Goal: Transaction & Acquisition: Purchase product/service

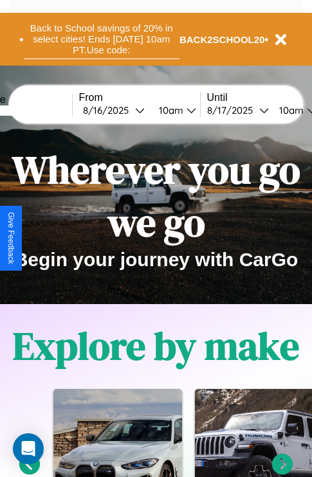
click at [101, 39] on button "Back to School savings of 20% in select cities! Ends 9/1 at 10am PT. Use code:" at bounding box center [102, 39] width 156 height 40
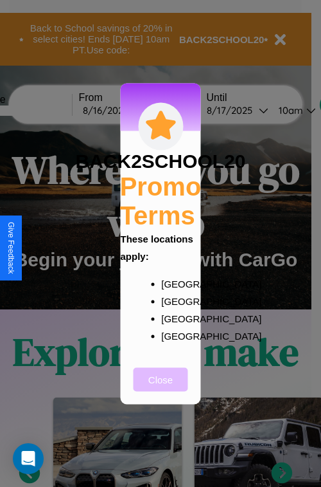
click at [161, 388] on button "Close" at bounding box center [161, 379] width 55 height 24
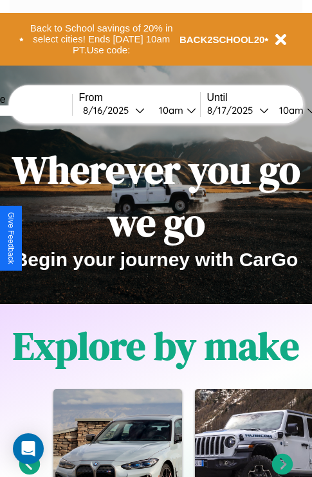
click at [43, 110] on input "text" at bounding box center [24, 110] width 96 height 10
type input "******"
click at [129, 110] on div "8 / 16 / 2025" at bounding box center [109, 110] width 52 height 12
select select "*"
select select "****"
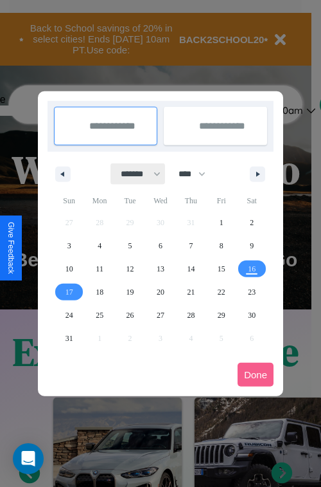
click at [135, 174] on select "******* ******** ***** ***** *** **** **** ****** ********* ******* ******** **…" at bounding box center [138, 173] width 55 height 21
select select "**"
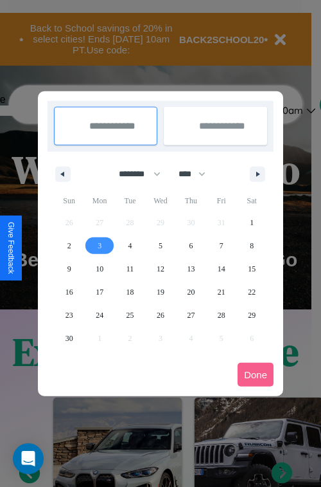
click at [100, 245] on span "3" at bounding box center [100, 245] width 4 height 23
type input "**********"
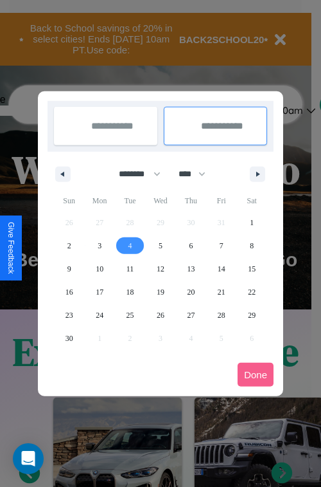
click at [130, 245] on span "4" at bounding box center [131, 245] width 4 height 23
type input "**********"
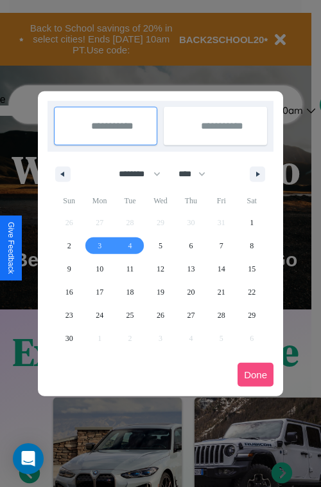
click at [256, 374] on button "Done" at bounding box center [256, 375] width 36 height 24
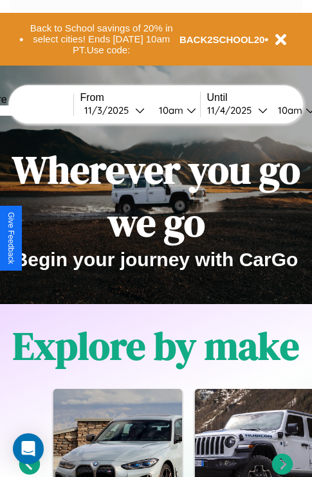
scroll to position [0, 46]
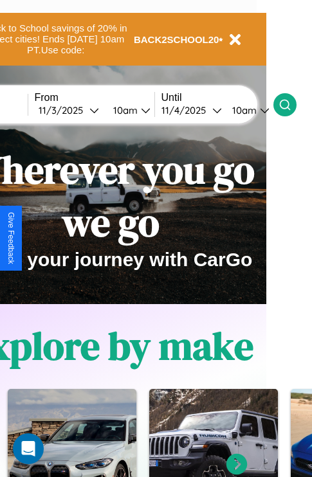
click at [291, 104] on icon at bounding box center [284, 104] width 13 height 13
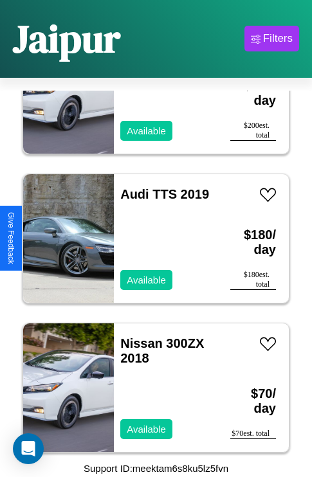
scroll to position [19737, 0]
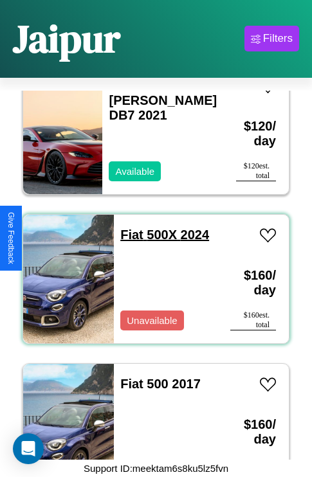
click at [127, 228] on link "Fiat 500X 2024" at bounding box center [164, 235] width 89 height 14
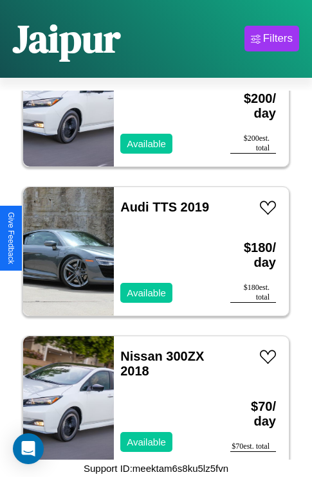
scroll to position [9594, 0]
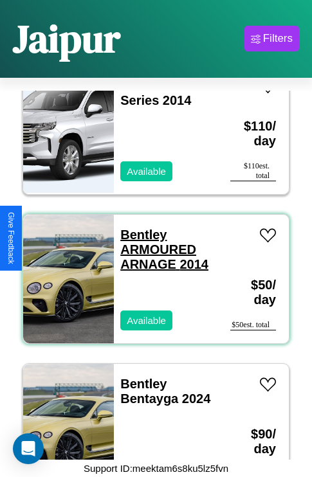
click at [140, 228] on link "Bentley ARMOURED ARNAGE 2014" at bounding box center [164, 250] width 88 height 44
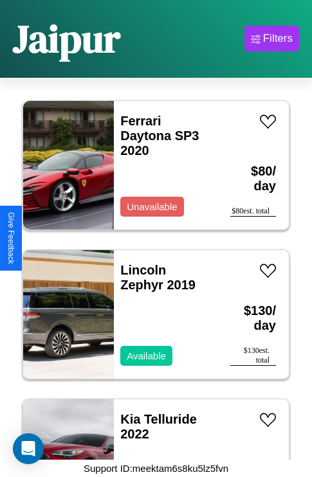
scroll to position [17649, 0]
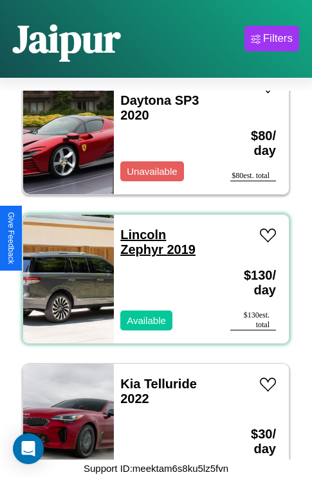
click at [139, 228] on link "Lincoln Zephyr 2019" at bounding box center [157, 242] width 75 height 29
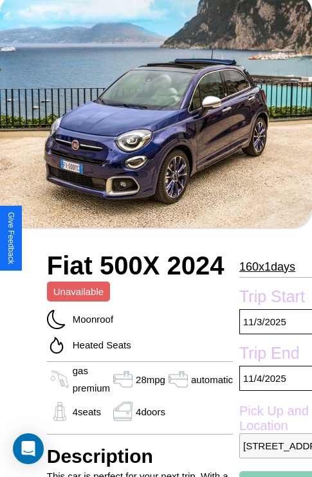
scroll to position [87, 0]
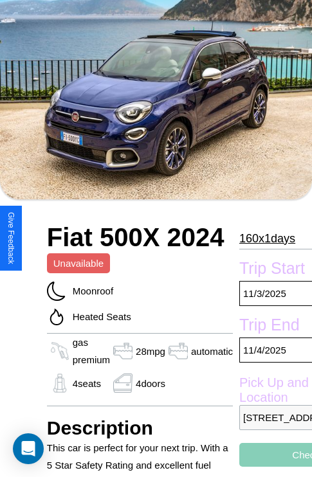
click at [266, 238] on p "160 x 1 days" at bounding box center [267, 238] width 56 height 21
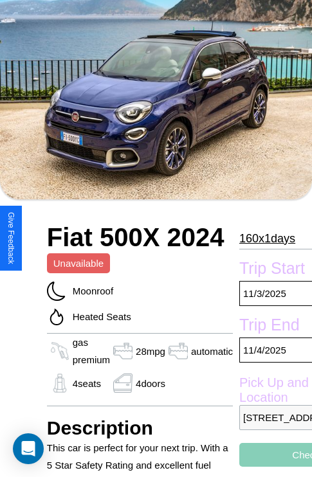
click at [266, 238] on p "160 x 1 days" at bounding box center [267, 238] width 56 height 21
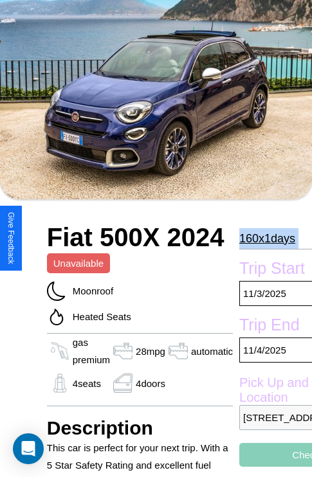
click at [266, 238] on p "160 x 1 days" at bounding box center [267, 238] width 56 height 21
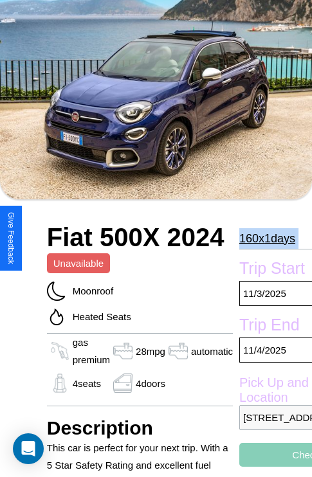
click at [266, 238] on p "160 x 1 days" at bounding box center [267, 238] width 56 height 21
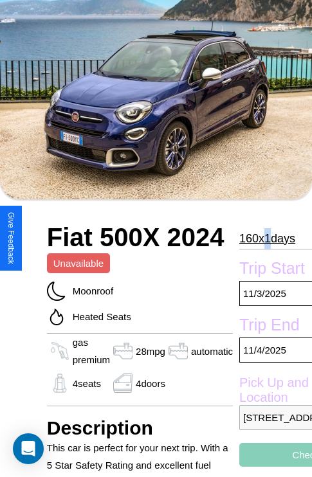
click at [266, 238] on p "160 x 1 days" at bounding box center [267, 238] width 56 height 21
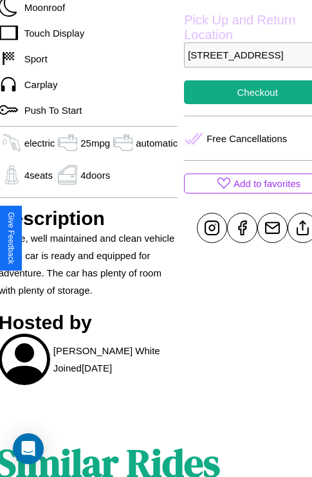
scroll to position [379, 49]
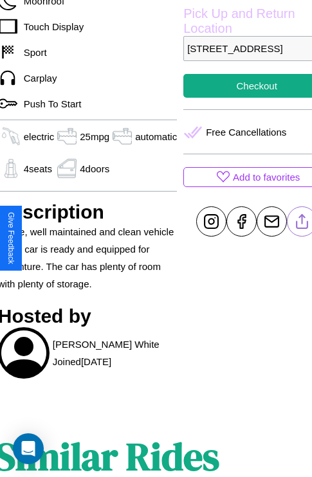
click at [302, 224] on line at bounding box center [302, 219] width 0 height 9
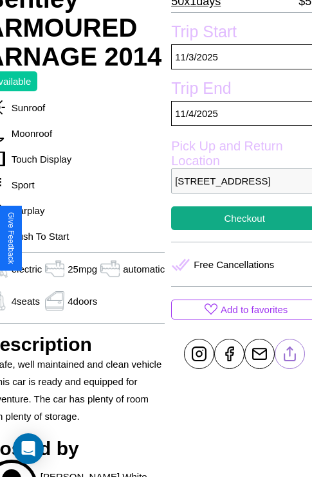
scroll to position [243, 62]
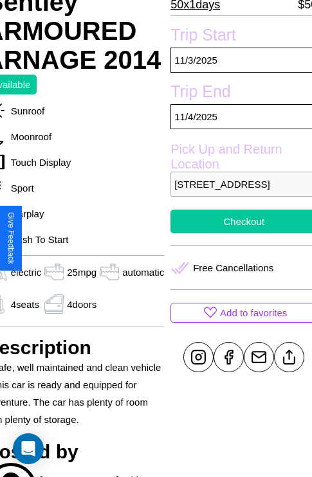
click at [238, 233] on button "Checkout" at bounding box center [243, 222] width 147 height 24
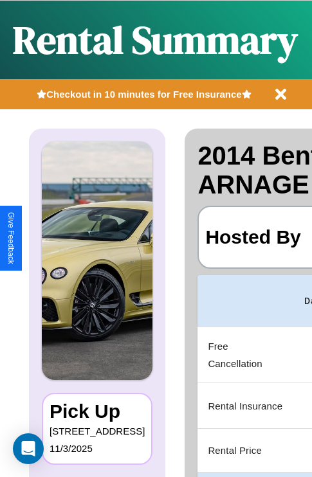
scroll to position [0, 243]
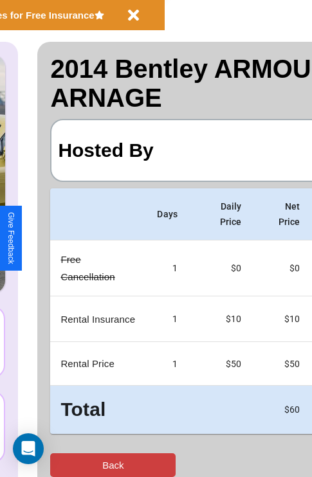
click at [62, 465] on button "Back" at bounding box center [112, 465] width 125 height 24
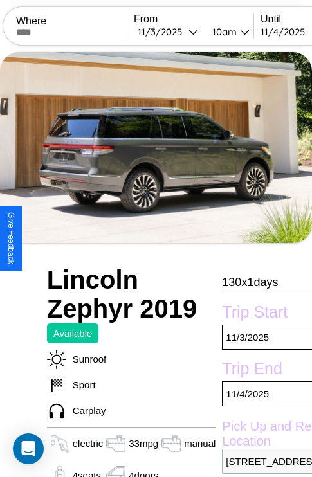
scroll to position [44, 0]
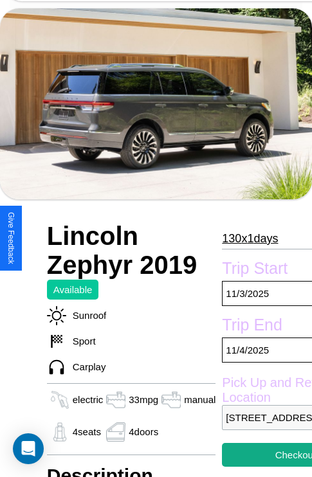
click at [249, 239] on p "130 x 1 days" at bounding box center [250, 238] width 56 height 21
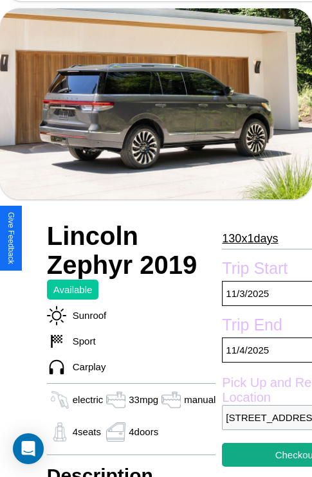
click at [249, 239] on p "130 x 1 days" at bounding box center [250, 238] width 56 height 21
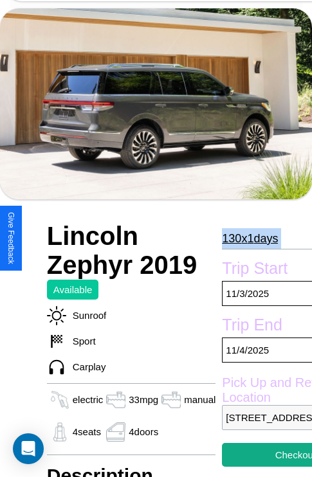
click at [249, 239] on p "130 x 1 days" at bounding box center [250, 238] width 56 height 21
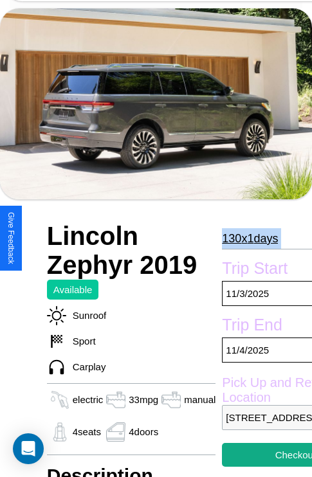
click at [249, 239] on p "130 x 1 days" at bounding box center [250, 238] width 56 height 21
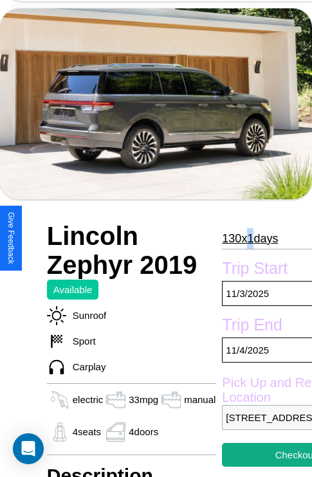
click at [249, 239] on p "130 x 1 days" at bounding box center [250, 238] width 56 height 21
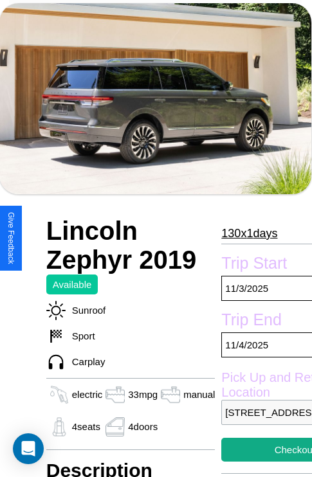
scroll to position [413, 39]
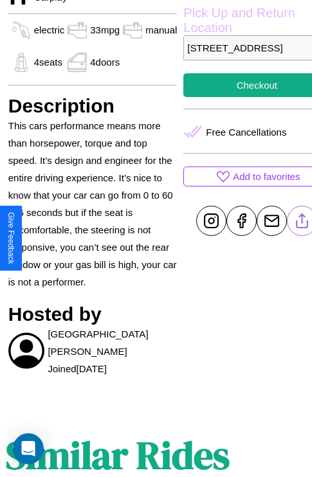
click at [302, 223] on line at bounding box center [302, 218] width 0 height 9
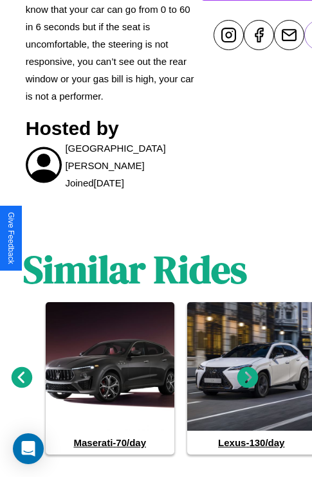
scroll to position [619, 19]
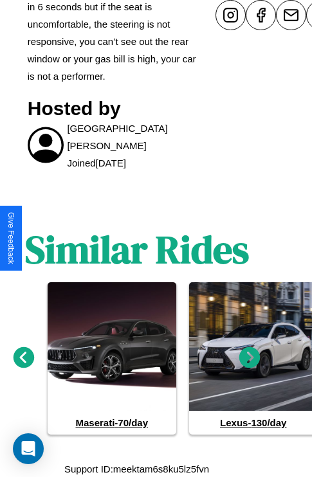
click at [249, 357] on icon at bounding box center [249, 357] width 21 height 21
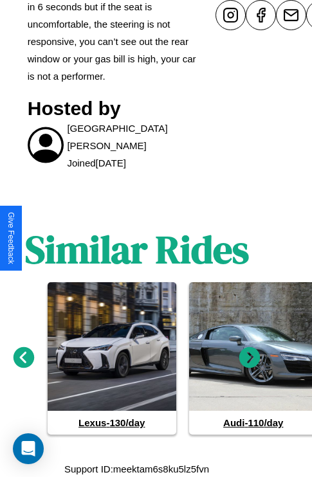
click at [249, 357] on icon at bounding box center [249, 357] width 21 height 21
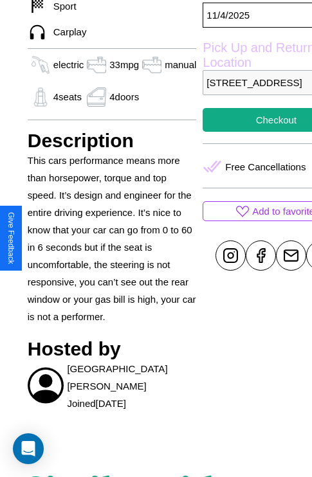
scroll to position [278, 51]
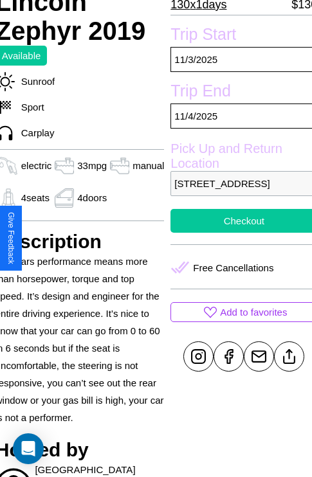
click at [239, 233] on button "Checkout" at bounding box center [243, 221] width 147 height 24
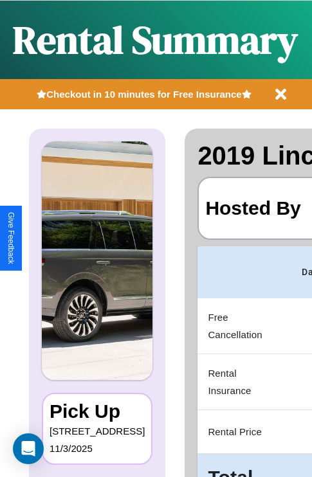
scroll to position [0, 243]
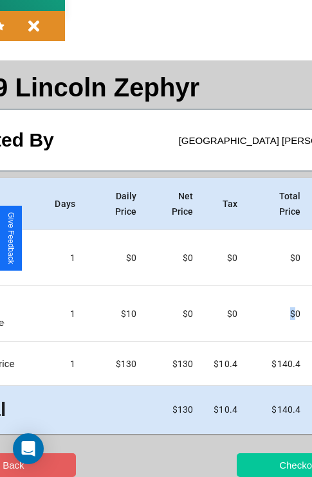
click at [249, 465] on button "Checkout" at bounding box center [299, 465] width 125 height 24
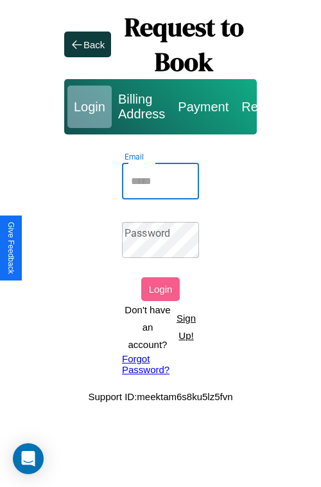
click at [161, 181] on input "Email" at bounding box center [160, 181] width 77 height 36
type input "**********"
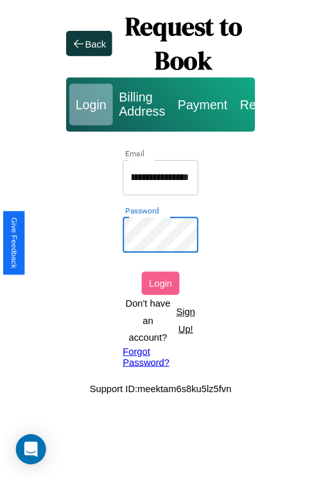
scroll to position [0, 0]
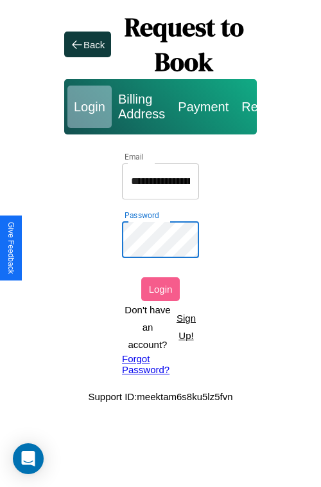
click at [161, 289] on button "Login" at bounding box center [160, 289] width 39 height 24
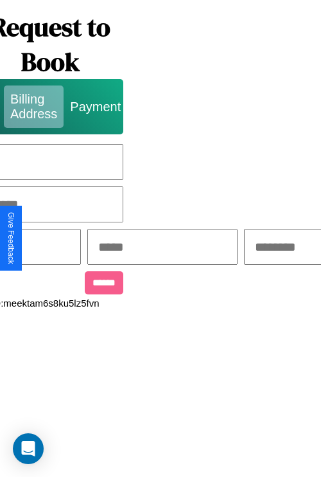
scroll to position [0, 332]
